Goal: Information Seeking & Learning: Find specific fact

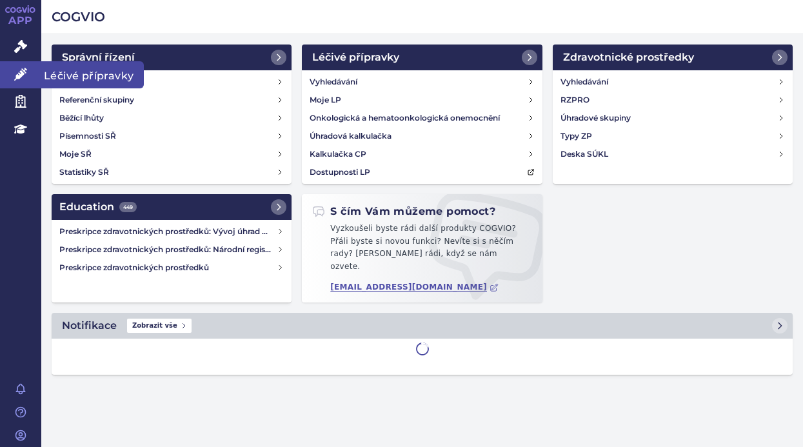
click at [23, 66] on link "Léčivé přípravky" at bounding box center [20, 74] width 41 height 27
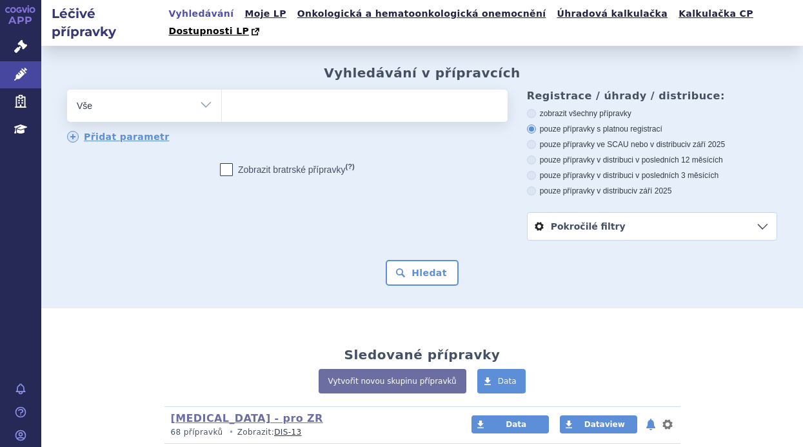
click at [248, 90] on ul at bounding box center [363, 103] width 282 height 27
click at [222, 89] on select at bounding box center [221, 105] width 1 height 32
paste input "0255178"
type input "0255178"
select select "0255178"
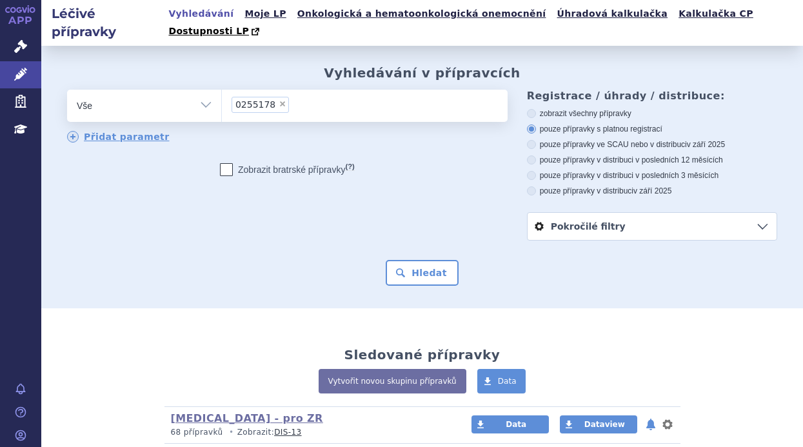
click at [208, 90] on select "Vše Přípravek/SUKL kód MAH VPOIS ATC/Aktivní látka Léková forma Síla" at bounding box center [144, 104] width 154 height 29
select select "filter-product"
click at [67, 90] on select "Vše Přípravek/SUKL kód MAH VPOIS ATC/Aktivní látka Léková forma Síla" at bounding box center [144, 104] width 154 height 29
click at [243, 90] on ul at bounding box center [363, 103] width 282 height 27
click at [222, 89] on select at bounding box center [221, 105] width 1 height 32
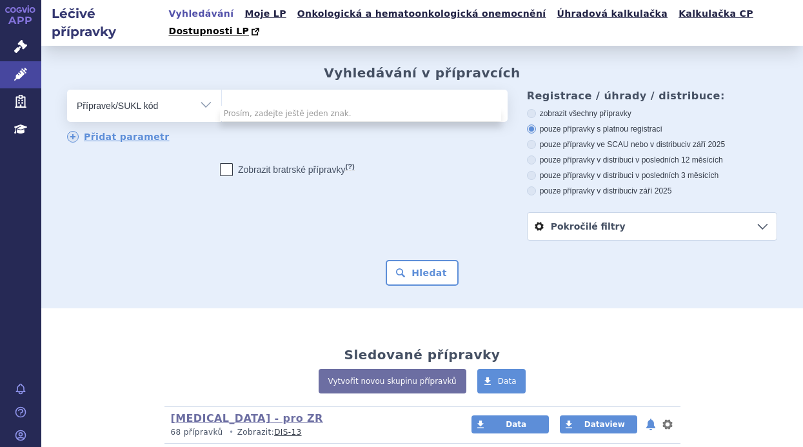
paste input "0255178"
type input "0255178"
select select "0255178"
click at [320, 91] on ul "× 0255178" at bounding box center [363, 104] width 282 height 28
click at [222, 91] on select "0255178" at bounding box center [221, 105] width 1 height 32
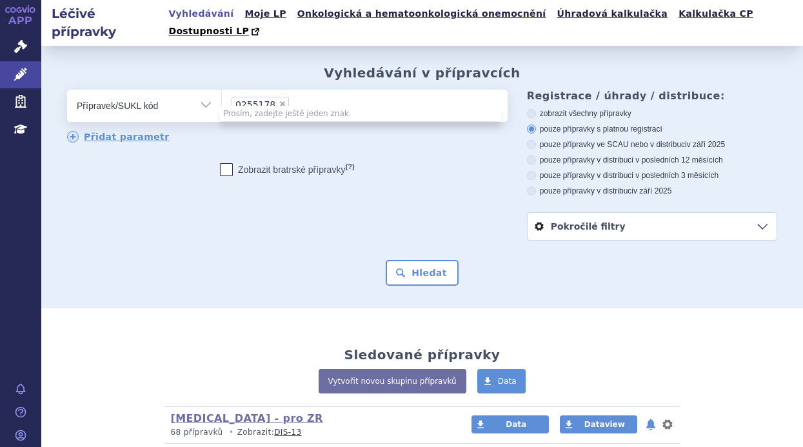
select select
type input "0255178"
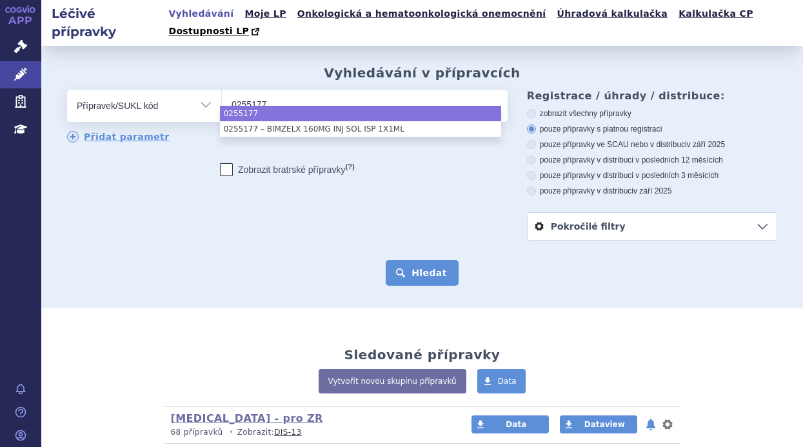
type input "0255177"
click at [424, 260] on button "Hledat" at bounding box center [422, 273] width 73 height 26
select select "0255177"
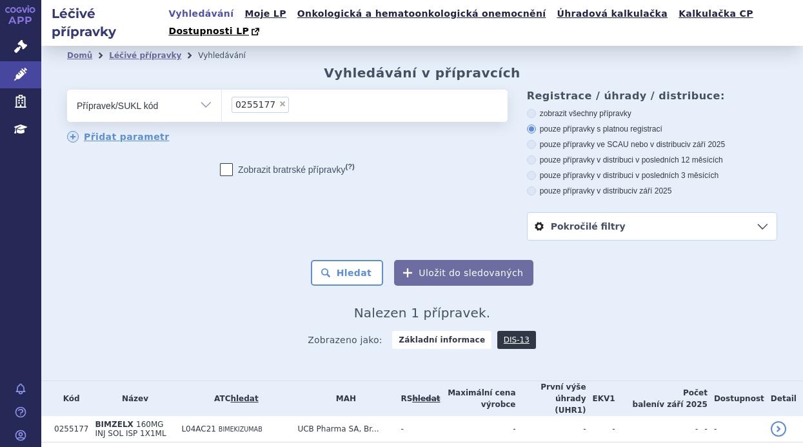
scroll to position [19, 0]
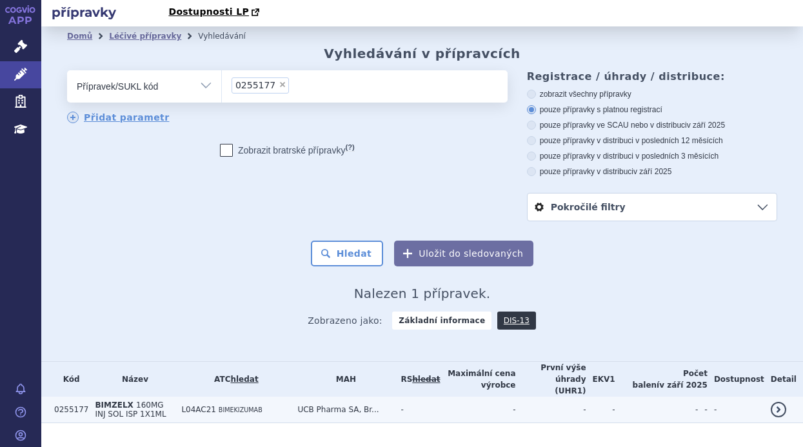
click at [164, 397] on td "BIMZELX 160MG INJ SOL ISP 1X1ML" at bounding box center [131, 410] width 86 height 26
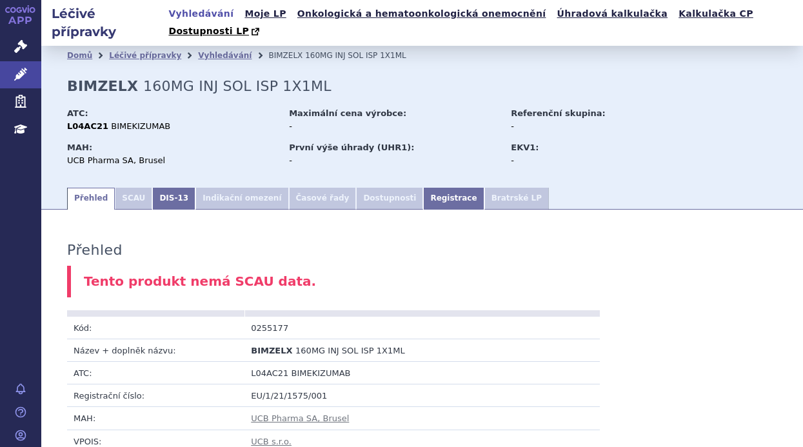
click at [738, 186] on ul "Přehled SCAU DIS-13 Indikační omezení Časové řady Dostupnosti Registrace Bratrs…" at bounding box center [422, 197] width 710 height 23
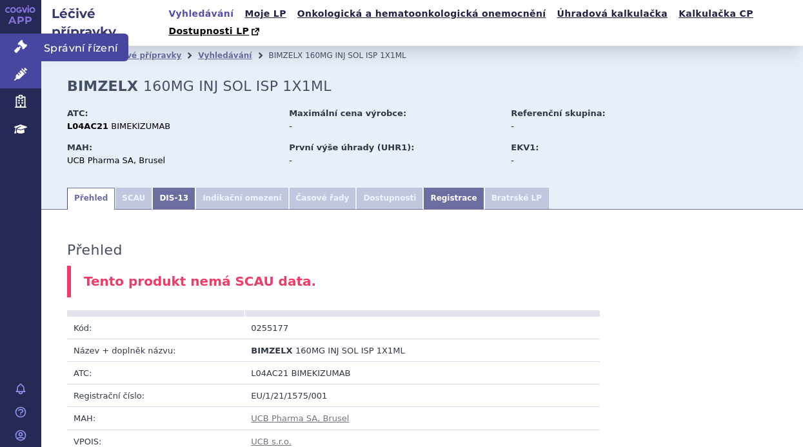
click at [24, 46] on icon at bounding box center [20, 46] width 13 height 13
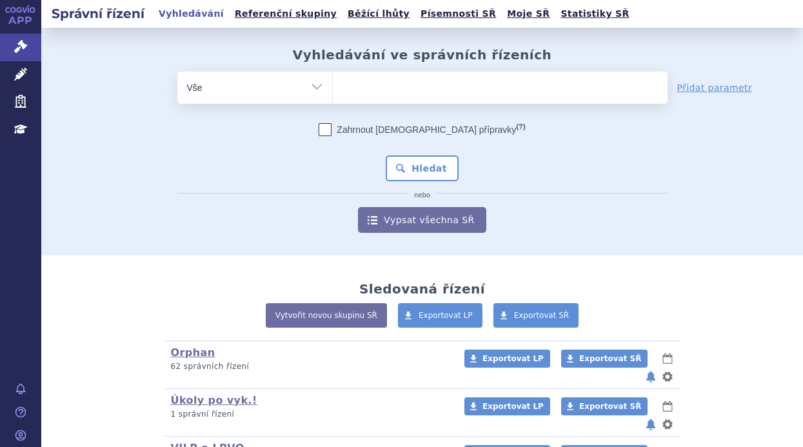
click at [377, 85] on ul at bounding box center [500, 85] width 335 height 27
click at [333, 85] on select at bounding box center [332, 87] width 1 height 32
paste input "0255178"
type input "0255178"
select select "0255178"
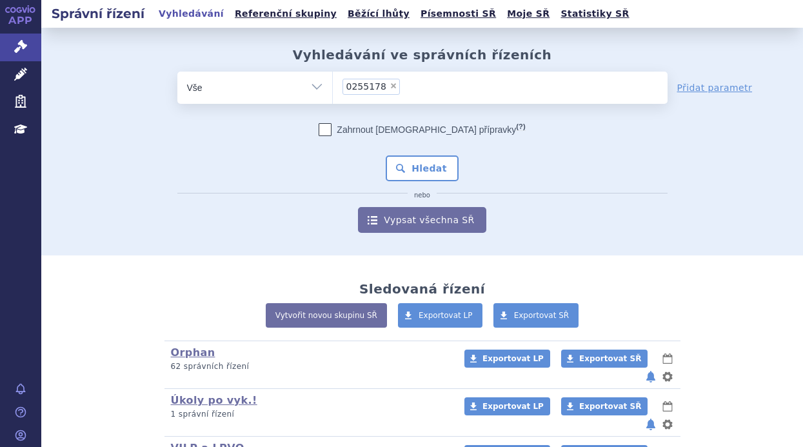
type input "0255178"
select select
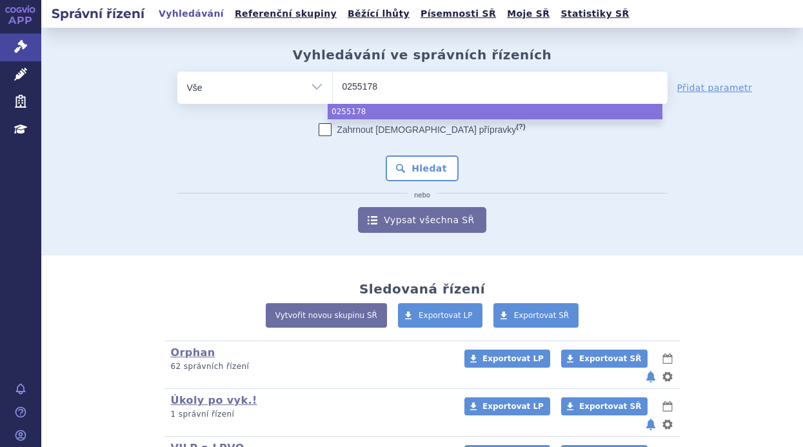
type input "025517"
type input "0255177"
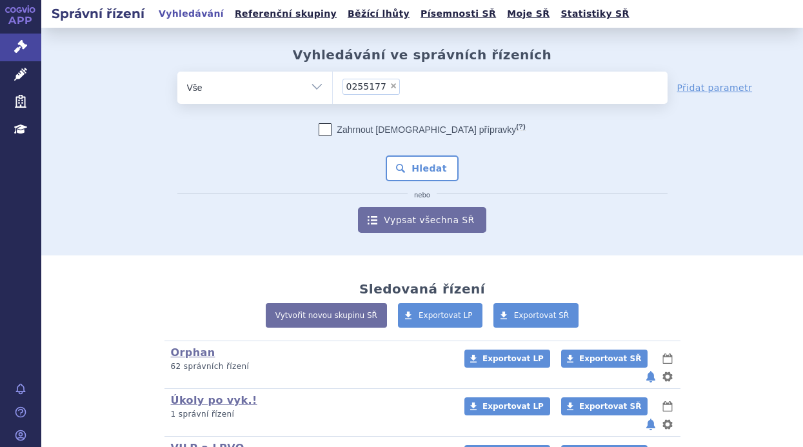
select select "0255177"
click at [428, 163] on button "Hledat" at bounding box center [422, 168] width 73 height 26
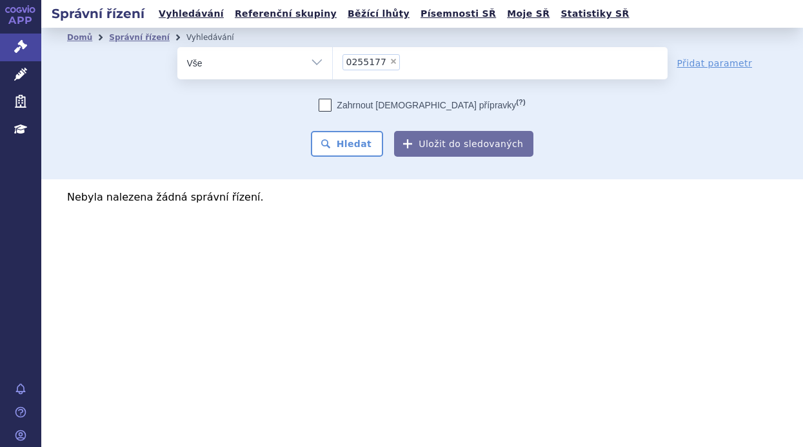
click at [366, 105] on label "Zahrnout [DEMOGRAPHIC_DATA] přípravky (?)" at bounding box center [422, 105] width 206 height 13
click at [330, 105] on input "Zahrnout [DEMOGRAPHIC_DATA] přípravky (?)" at bounding box center [325, 108] width 8 height 8
checkbox input "true"
click at [359, 131] on div "Zahrnout [DEMOGRAPHIC_DATA] přípravky (?) * Pozor, hledání dle vyhledávacího pa…" at bounding box center [422, 128] width 490 height 58
click at [359, 140] on button "Hledat" at bounding box center [347, 144] width 73 height 26
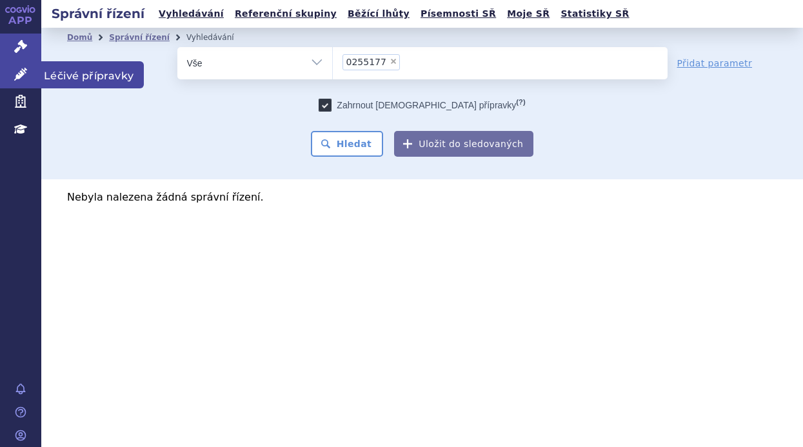
click at [28, 72] on link "Léčivé přípravky" at bounding box center [20, 74] width 41 height 27
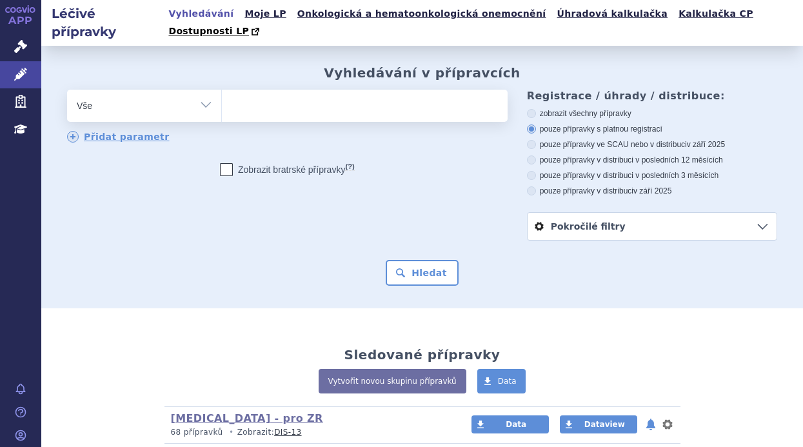
click at [303, 90] on ul at bounding box center [363, 103] width 282 height 27
click at [222, 89] on select at bounding box center [221, 105] width 1 height 32
click at [255, 92] on ul at bounding box center [363, 103] width 282 height 27
click at [222, 92] on select at bounding box center [221, 105] width 1 height 32
paste input "0255178"
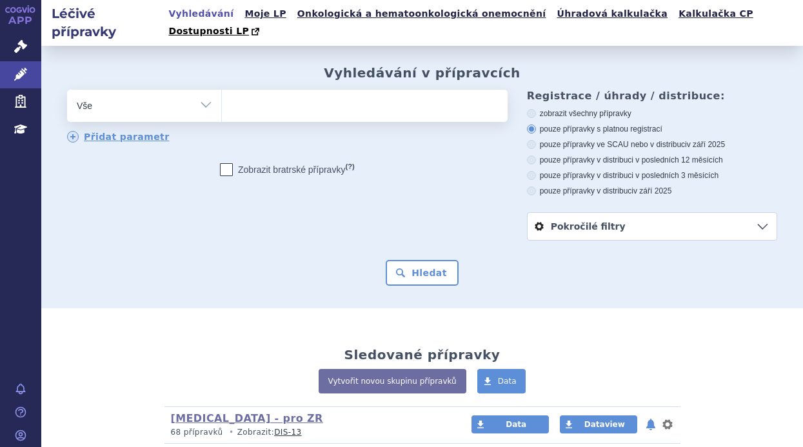
type input "0255178"
select select "0255178"
type input "0255178"
select select
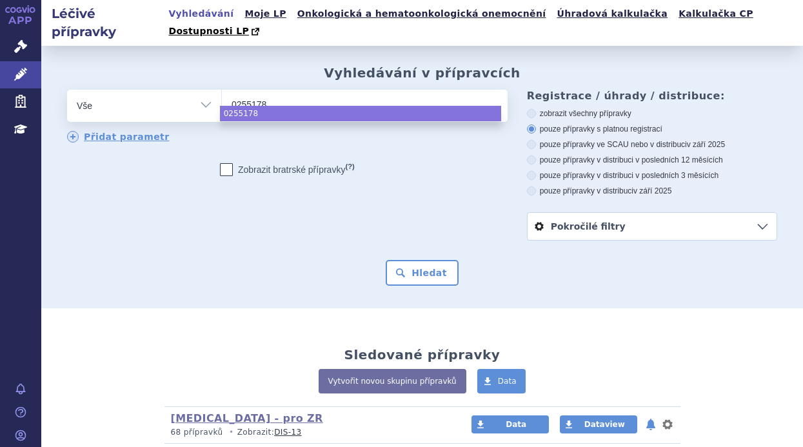
type input "025517"
type input "0255177"
select select "0255177"
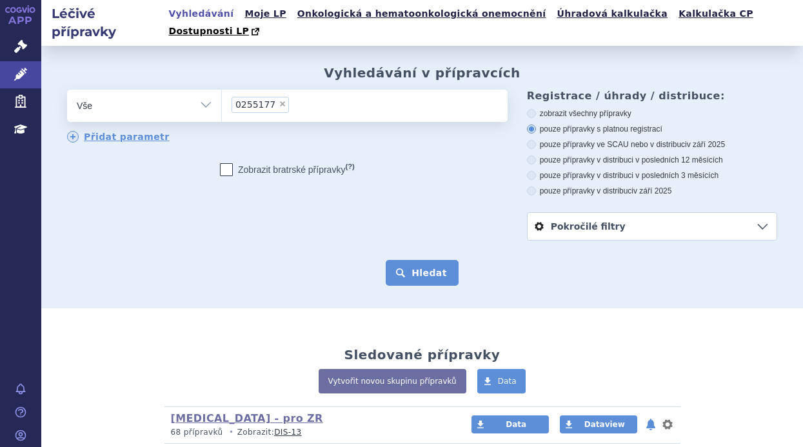
click at [424, 260] on button "Hledat" at bounding box center [422, 273] width 73 height 26
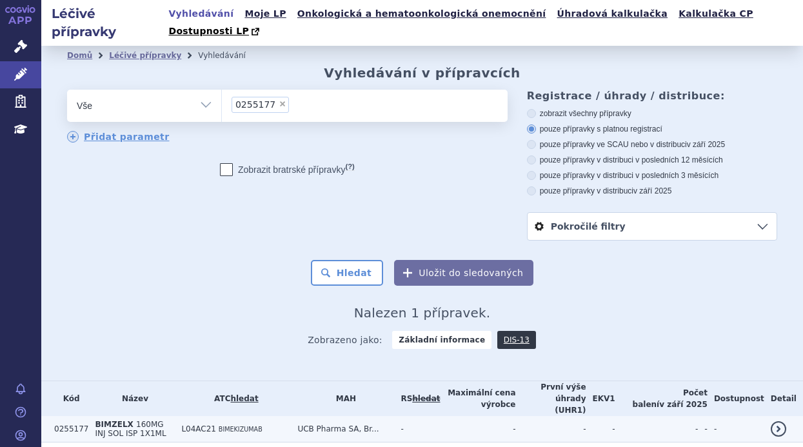
click at [211, 416] on td "L04AC21 BIMEKIZUMAB" at bounding box center [233, 429] width 116 height 26
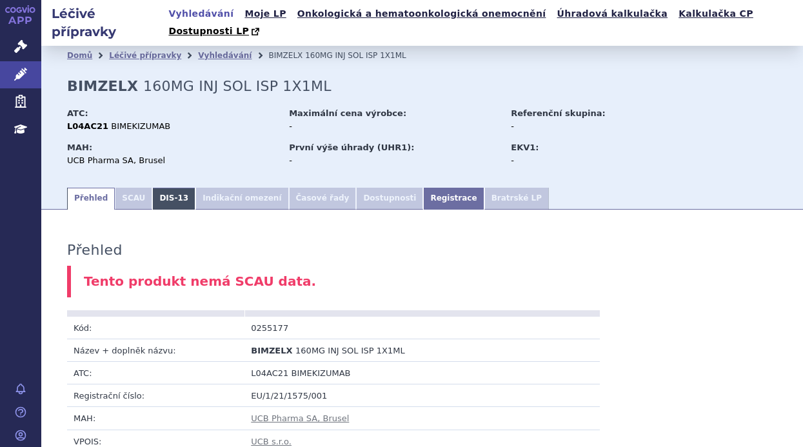
click at [172, 188] on link "DIS-13" at bounding box center [173, 199] width 43 height 22
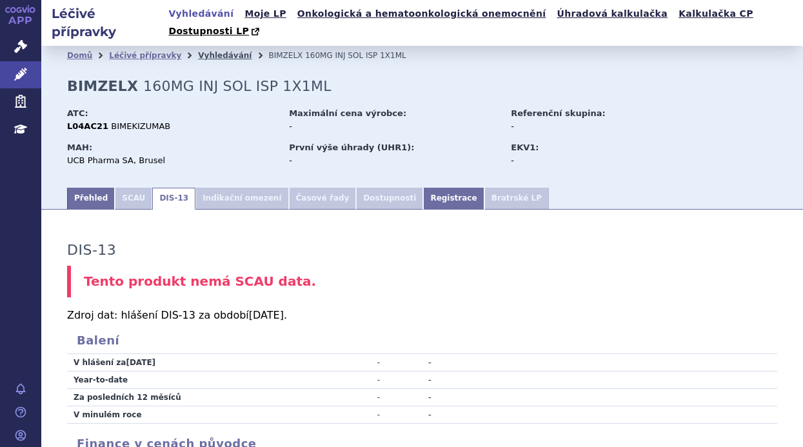
click at [215, 51] on link "Vyhledávání" at bounding box center [225, 55] width 54 height 9
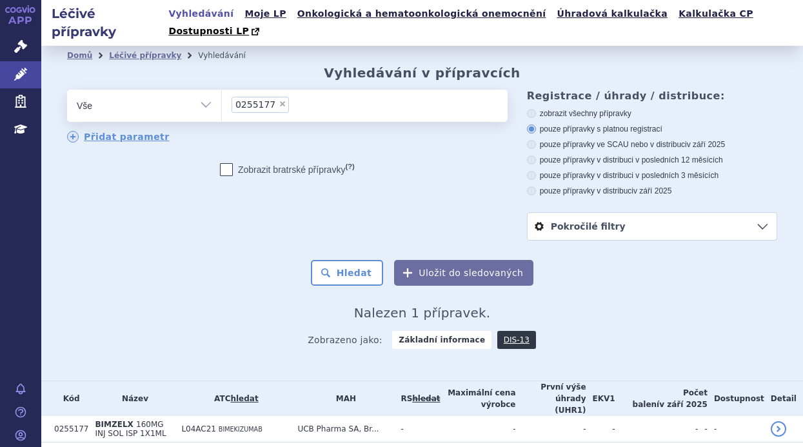
click at [279, 100] on span "×" at bounding box center [283, 104] width 8 height 8
click at [222, 90] on select "0255177" at bounding box center [221, 105] width 1 height 32
select select
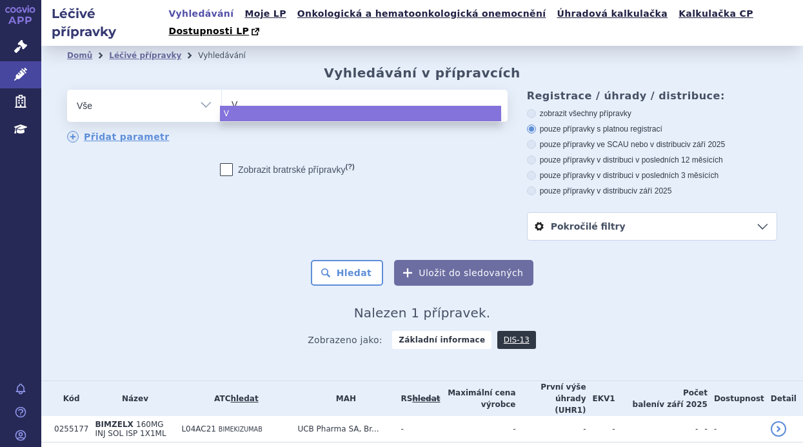
type input "VE"
type input "VER"
type input "VERW"
type input "VERWU"
type input "VER"
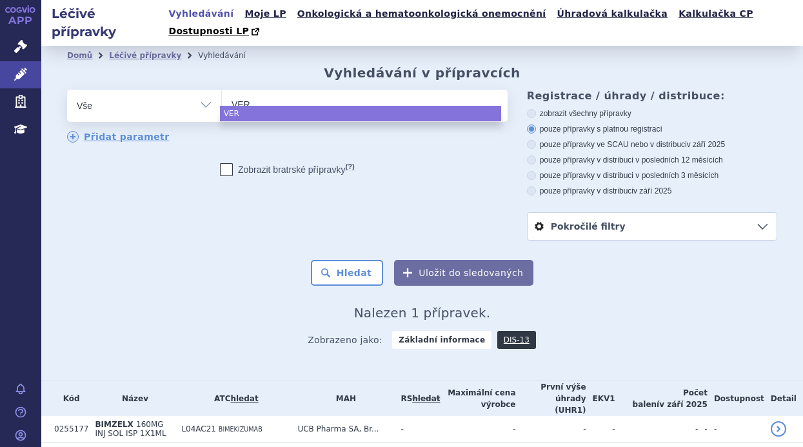
type input "VERQ"
type input "VERQU"
type input "VERQUV"
type input "VERQUVO"
select select "VERQUVO"
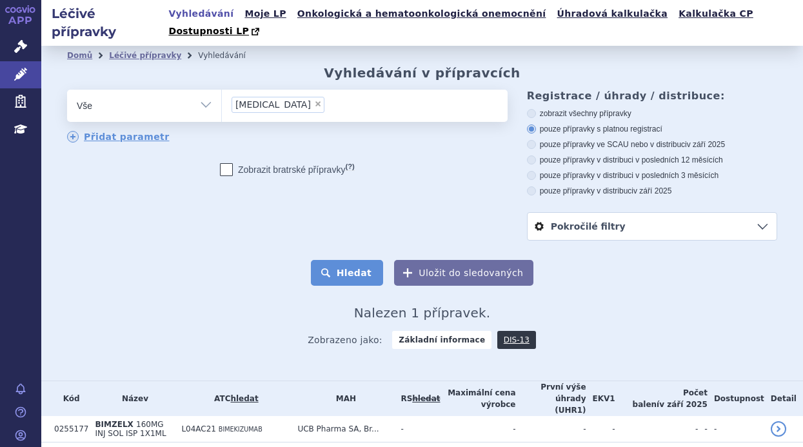
click at [342, 260] on button "Hledat" at bounding box center [347, 273] width 73 height 26
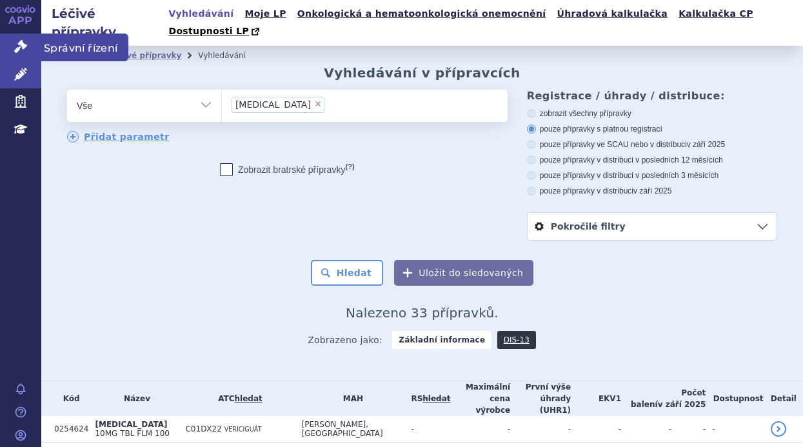
click at [25, 53] on icon at bounding box center [20, 46] width 13 height 13
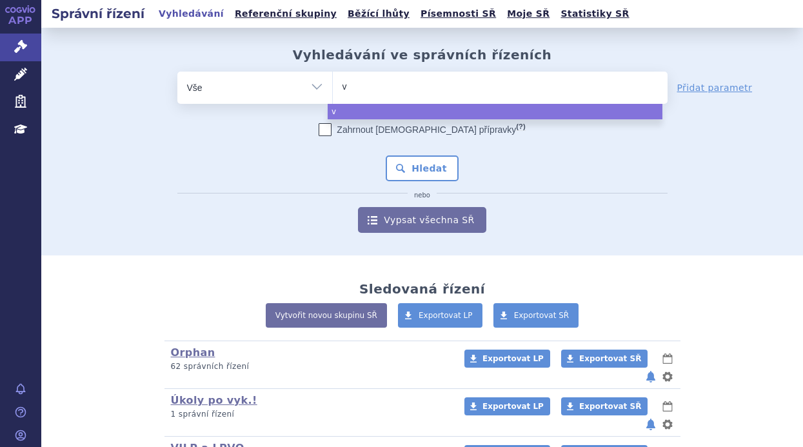
type input "ve"
type input "ver"
type input "verq"
type input "verqu"
type input "verquv"
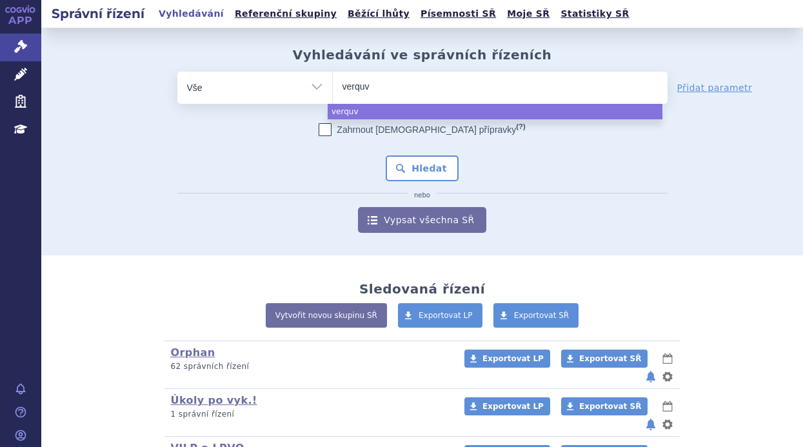
type input "[MEDICAL_DATA]"
select select "[MEDICAL_DATA]"
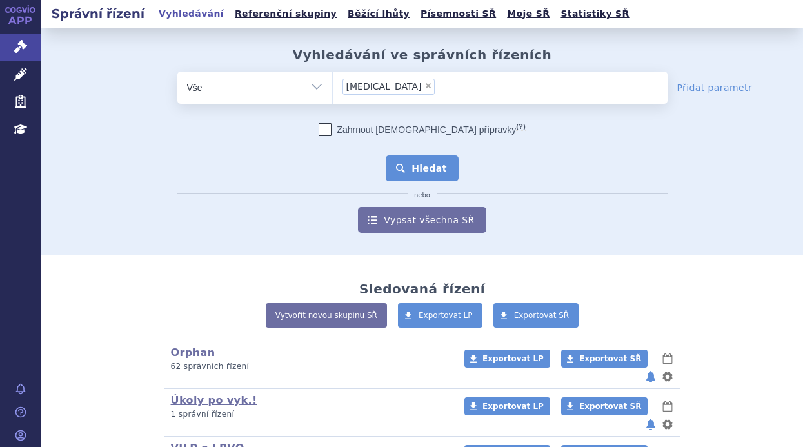
click at [435, 158] on button "Hledat" at bounding box center [422, 168] width 73 height 26
